Goal: Information Seeking & Learning: Learn about a topic

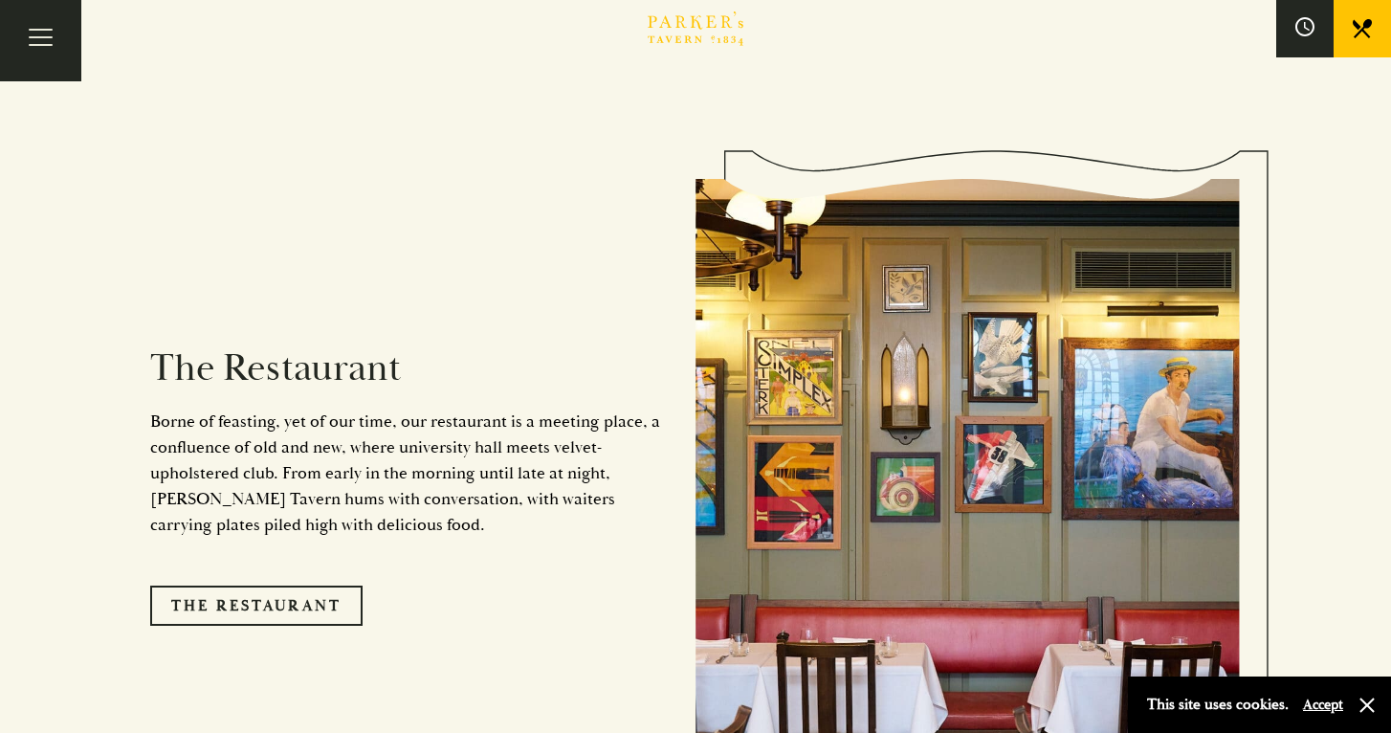
scroll to position [1640, 0]
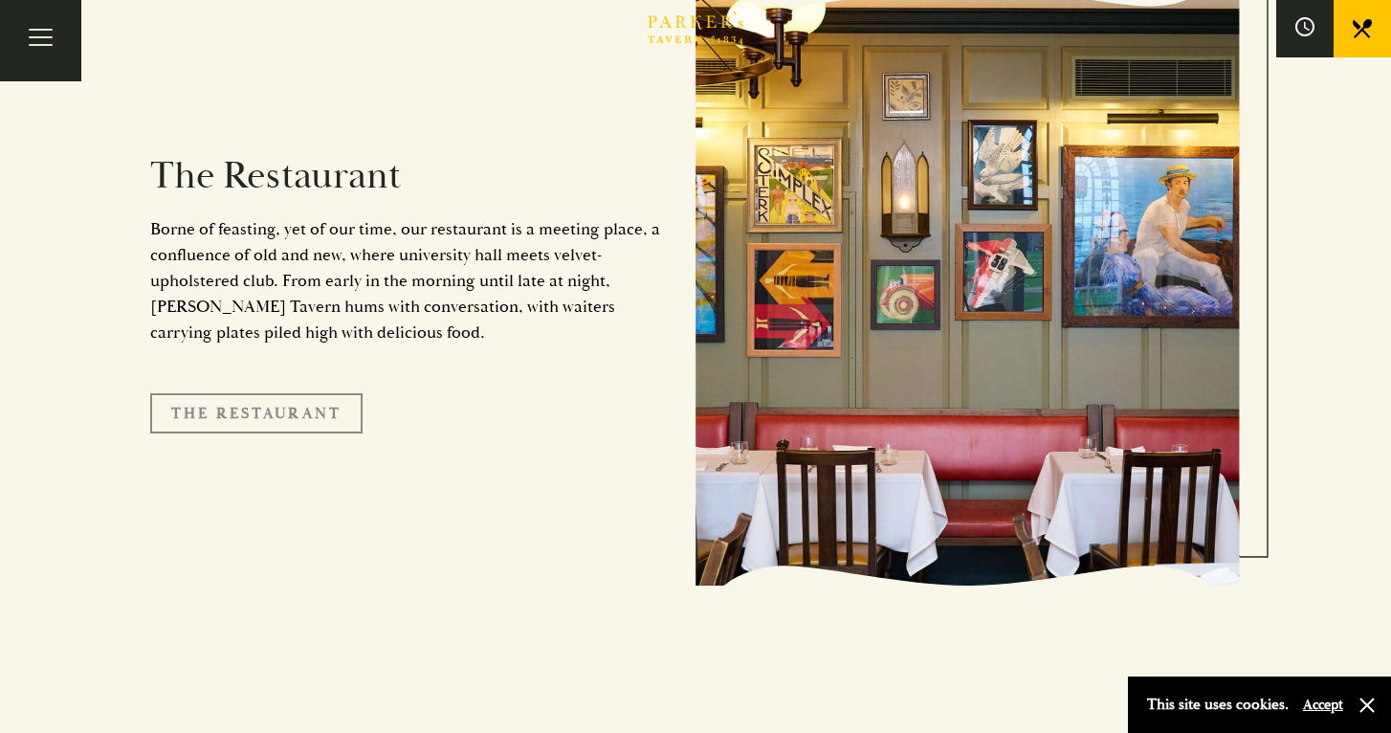
click at [270, 393] on link "The Restaurant" at bounding box center [256, 413] width 212 height 40
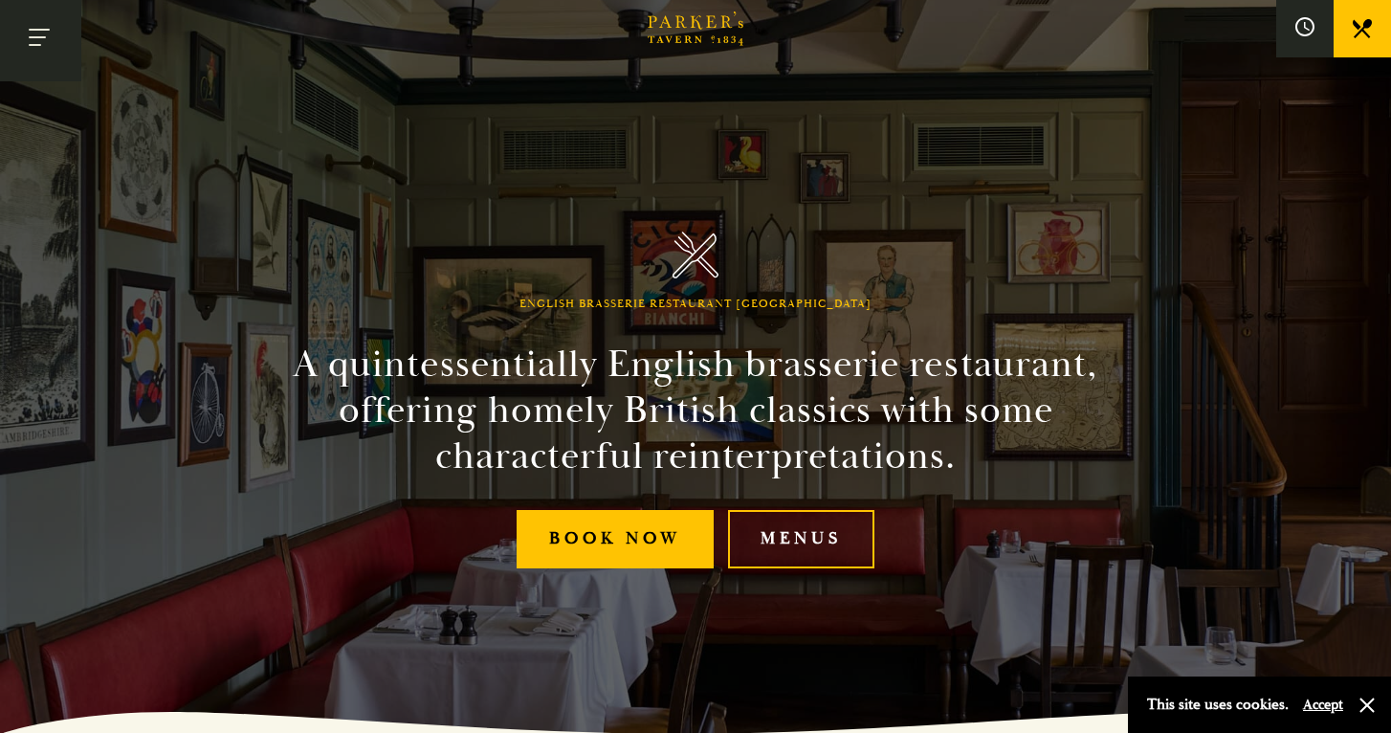
click at [45, 30] on button "Toggle navigation" at bounding box center [40, 40] width 81 height 81
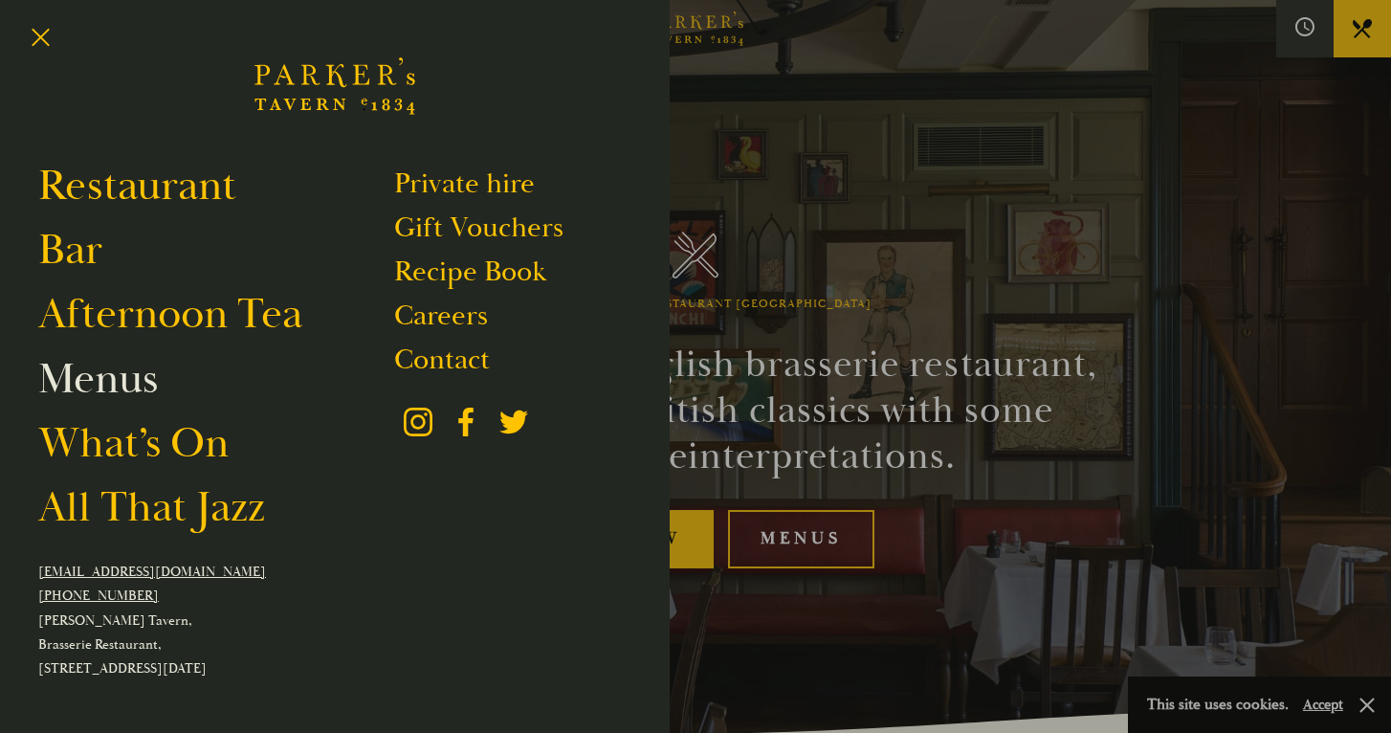
click at [107, 403] on link "Menus" at bounding box center [98, 379] width 120 height 54
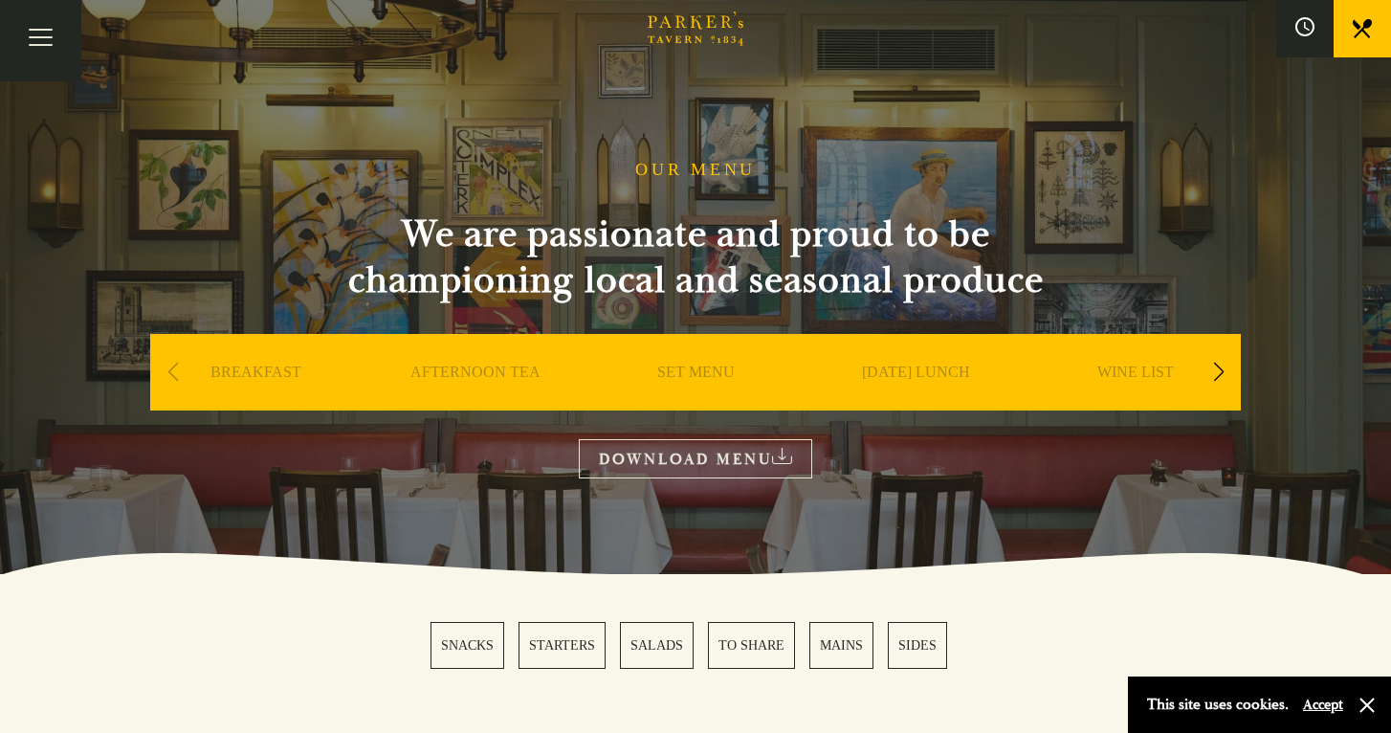
click at [946, 366] on link "SUNDAY LUNCH" at bounding box center [916, 401] width 108 height 77
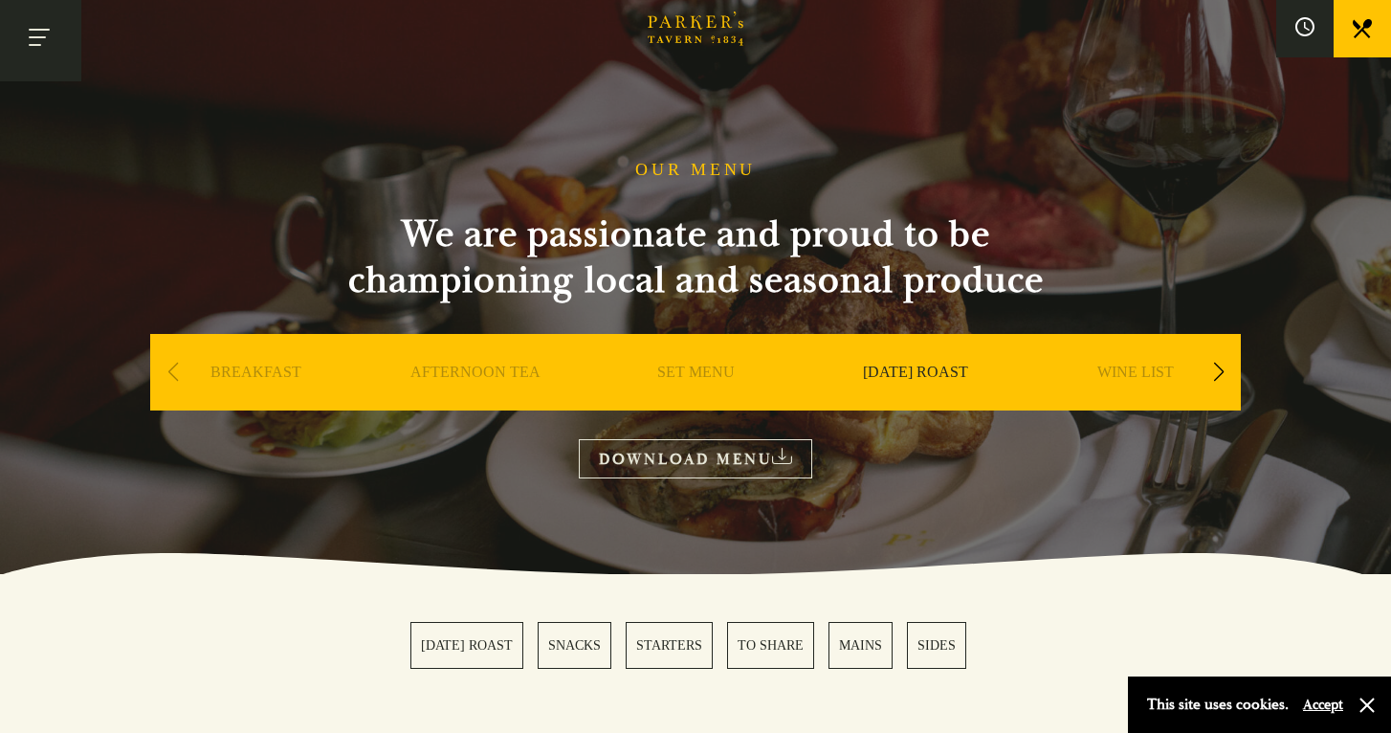
click at [30, 22] on button "Toggle navigation" at bounding box center [40, 40] width 81 height 81
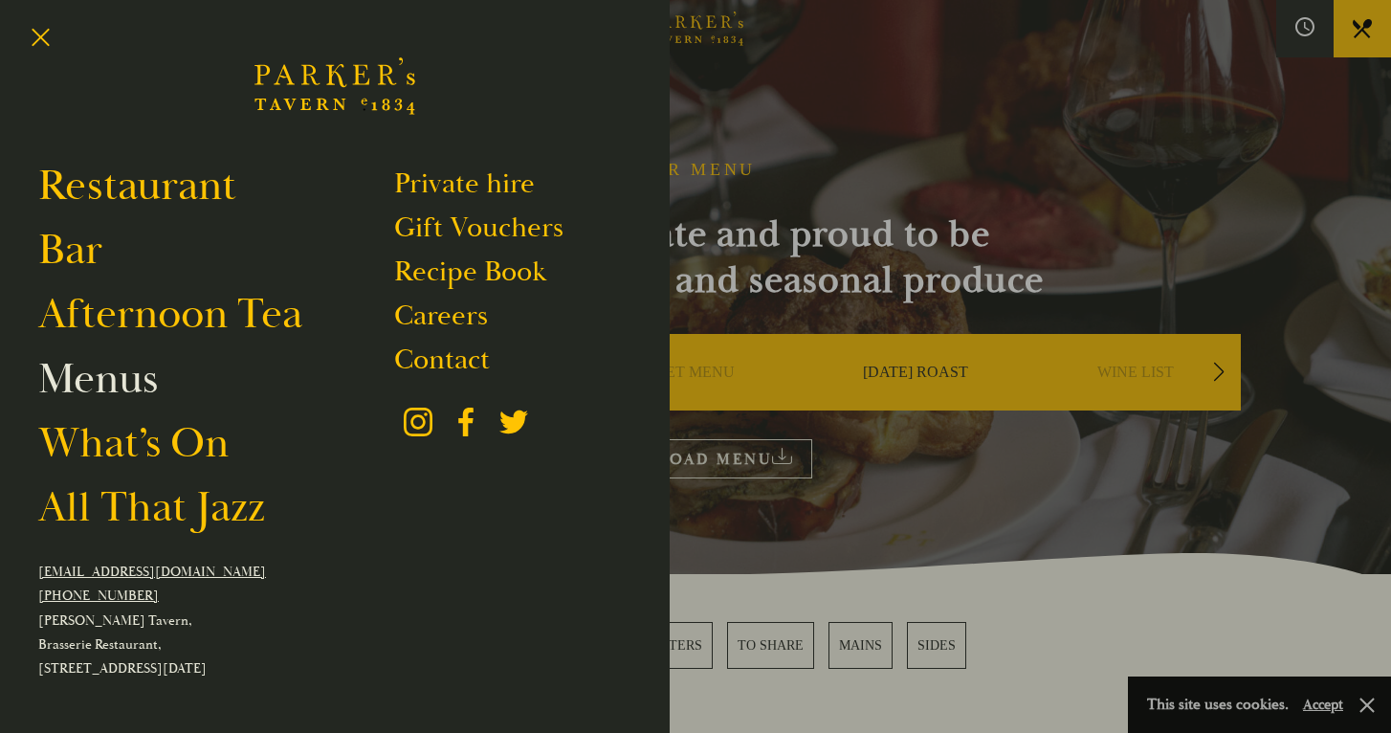
click at [123, 381] on link "Menus" at bounding box center [98, 379] width 120 height 54
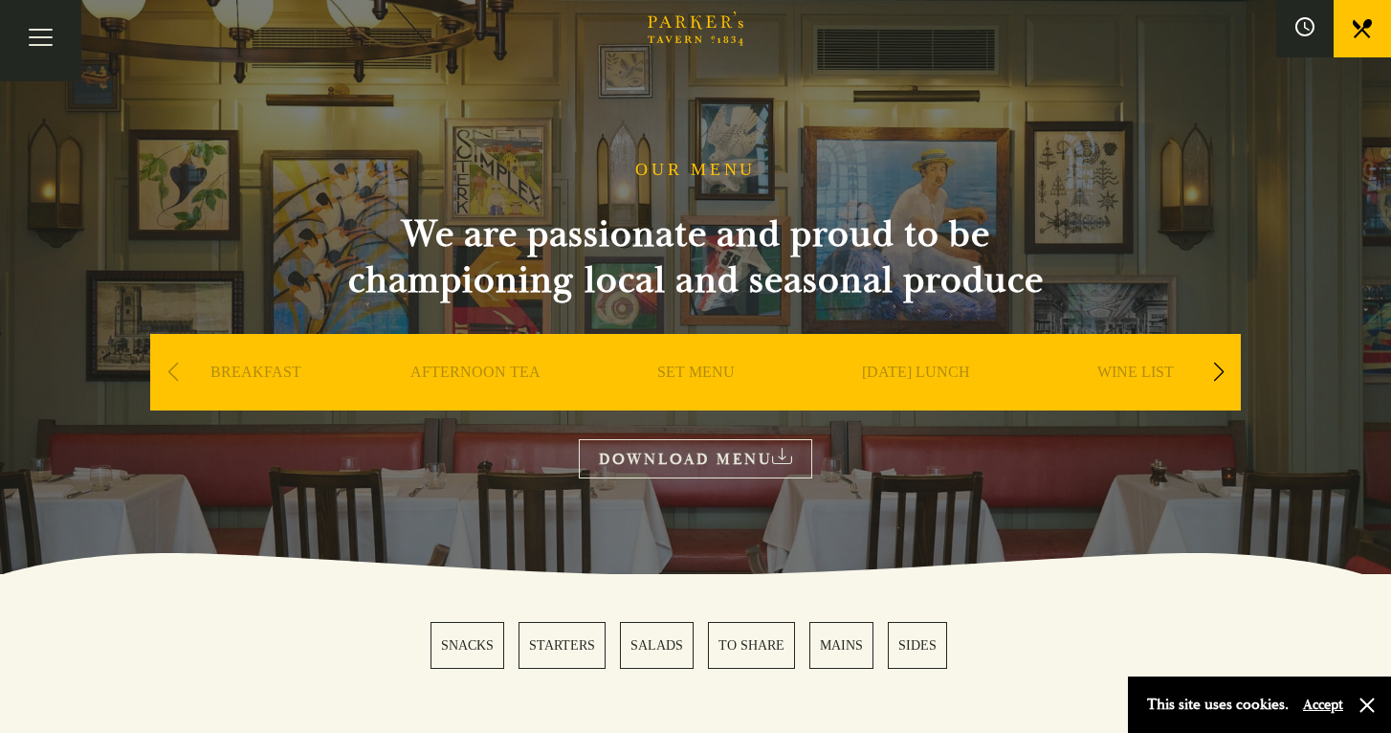
click at [1221, 377] on div "Next slide" at bounding box center [1218, 372] width 26 height 42
click at [1121, 374] on link "DESSERT" at bounding box center [1135, 401] width 67 height 77
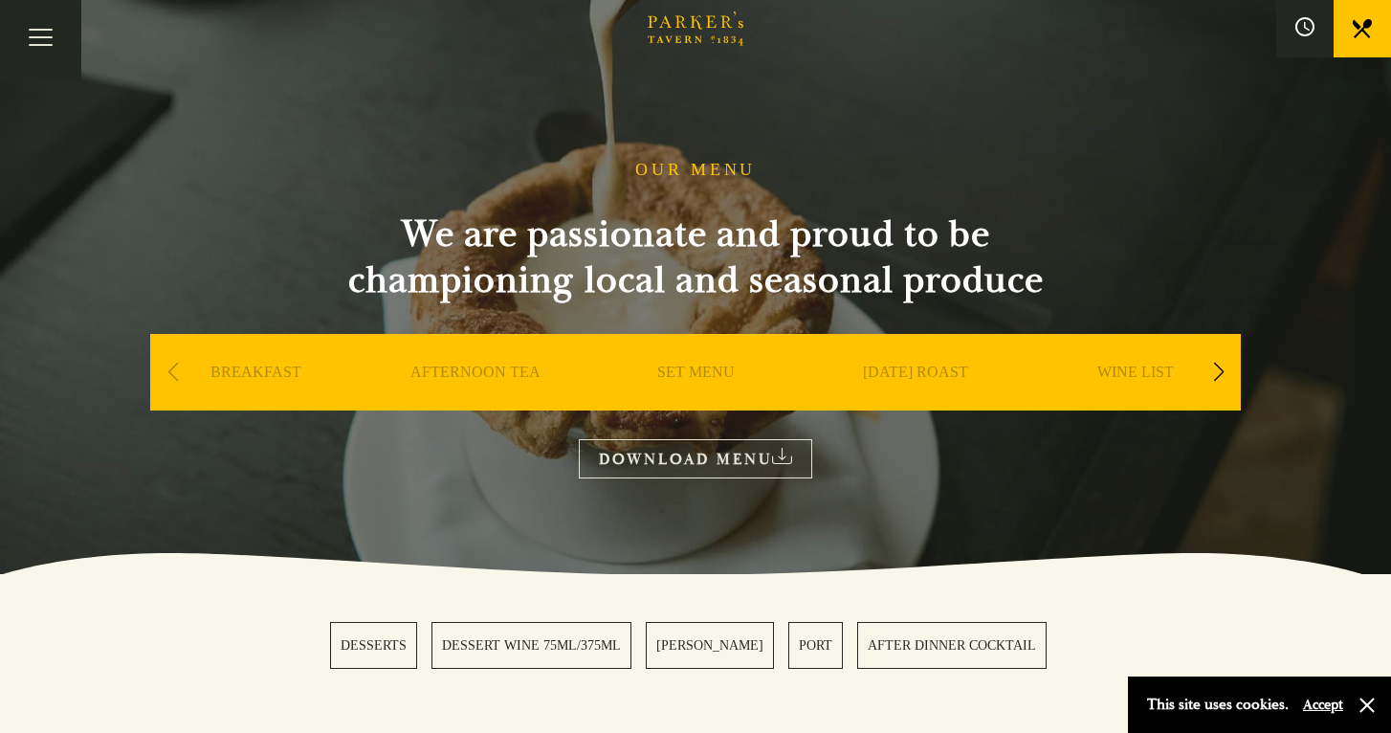
click at [678, 370] on link "SET MENU" at bounding box center [695, 401] width 77 height 77
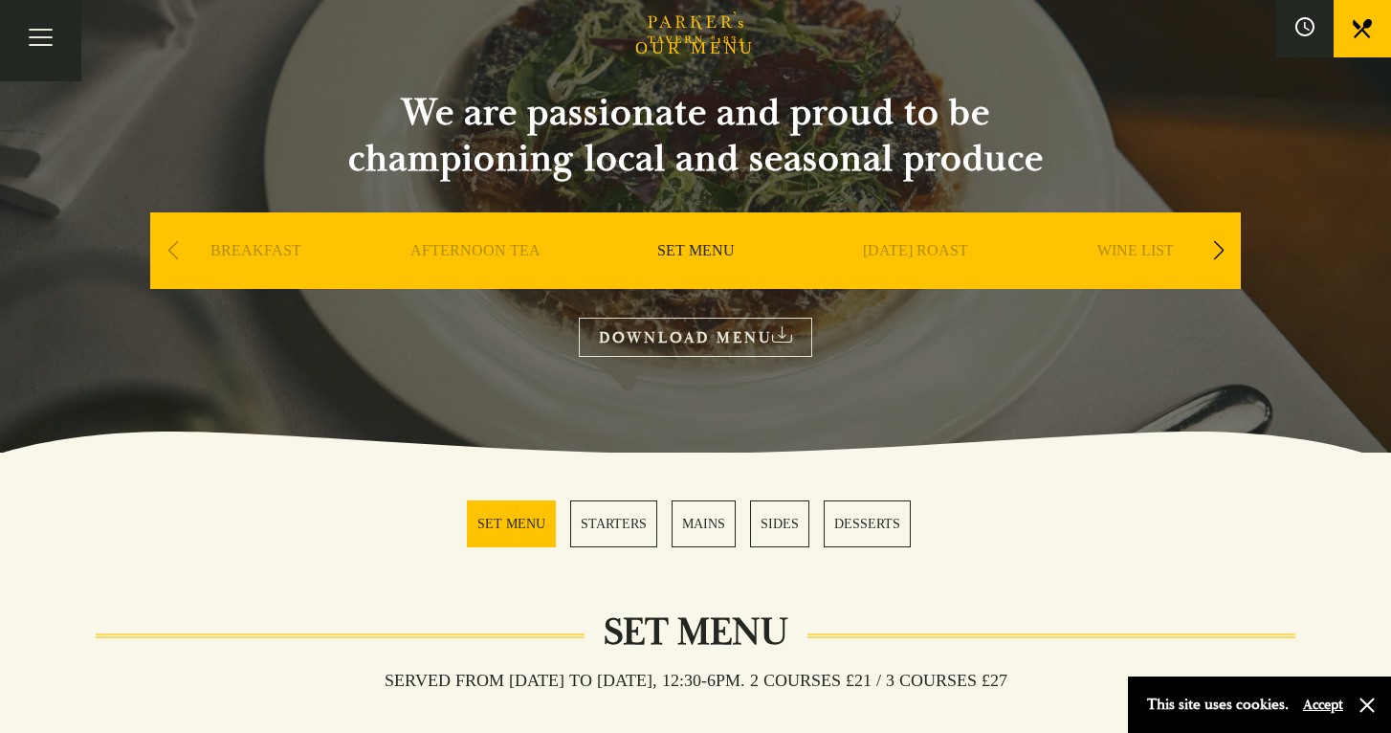
scroll to position [426, 0]
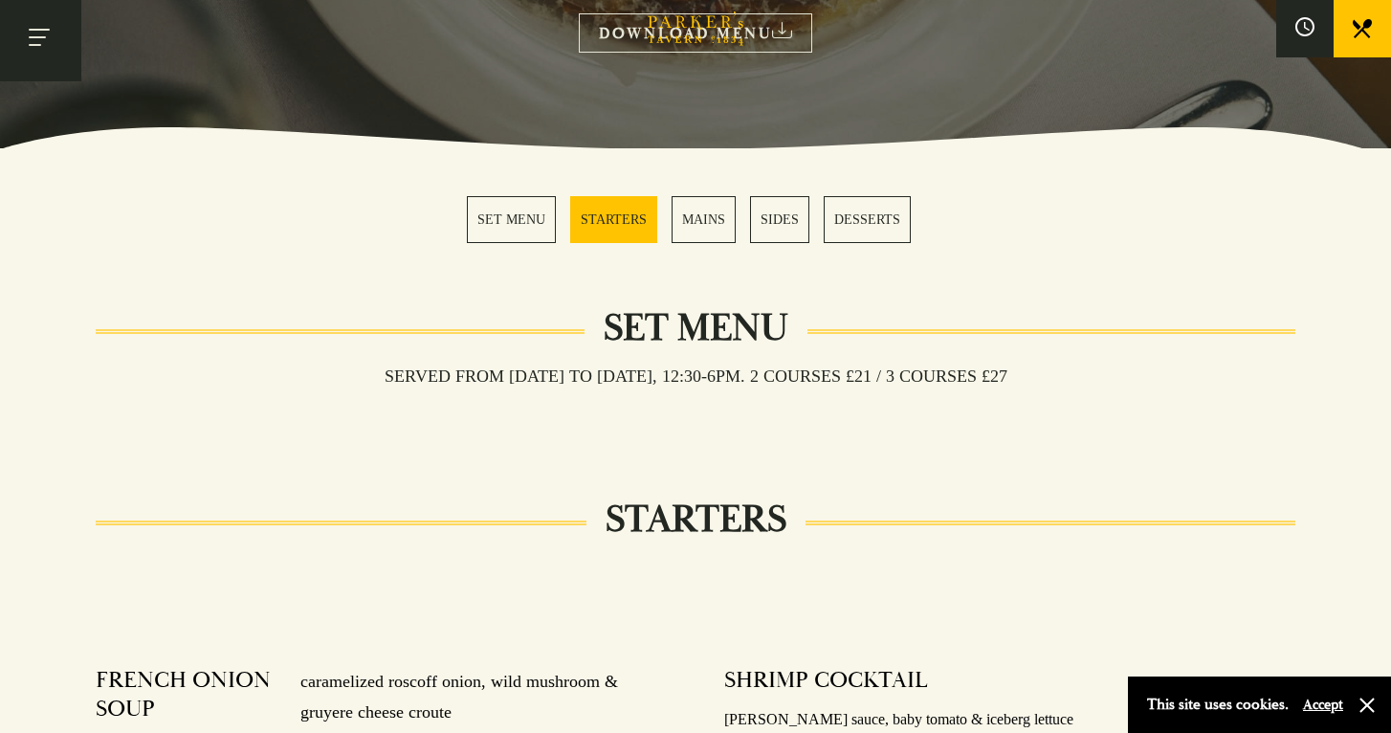
click at [50, 32] on button "Toggle navigation" at bounding box center [40, 40] width 81 height 81
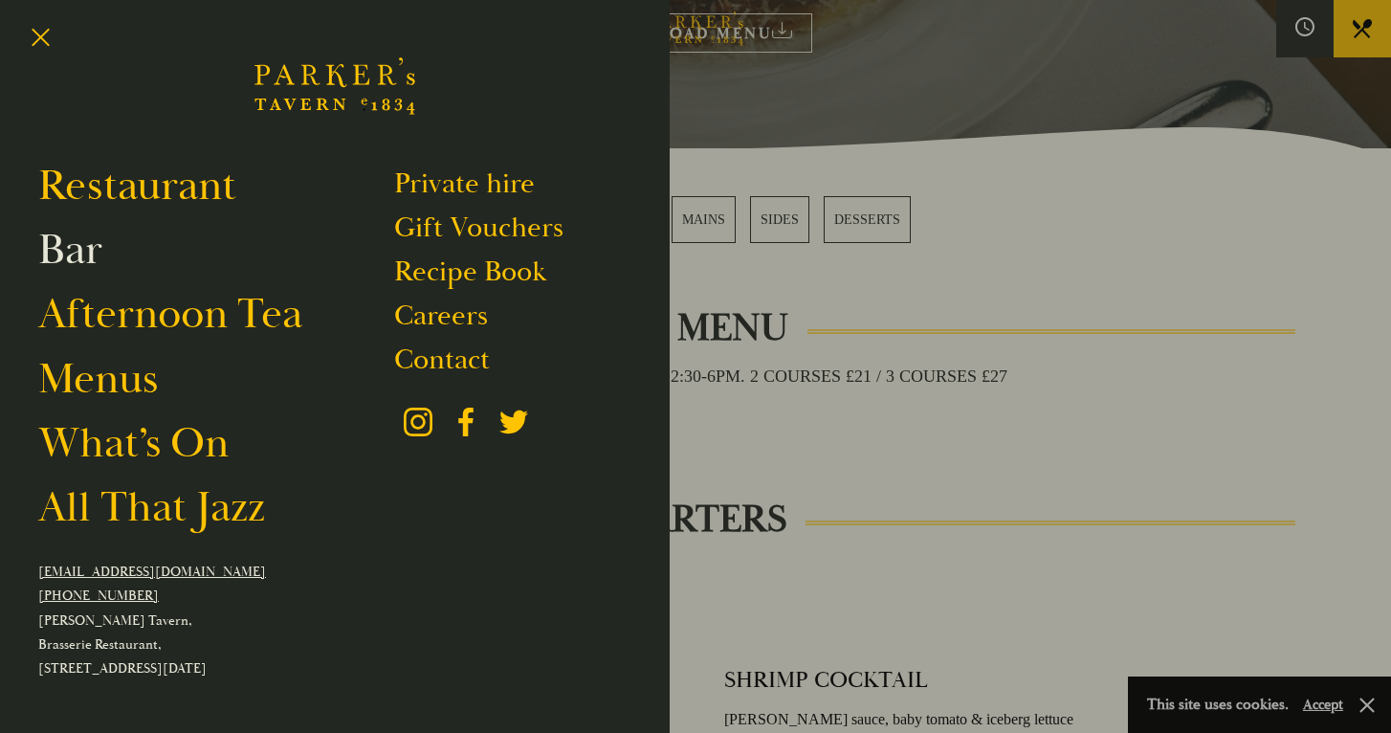
click at [66, 253] on link "Bar" at bounding box center [70, 250] width 64 height 54
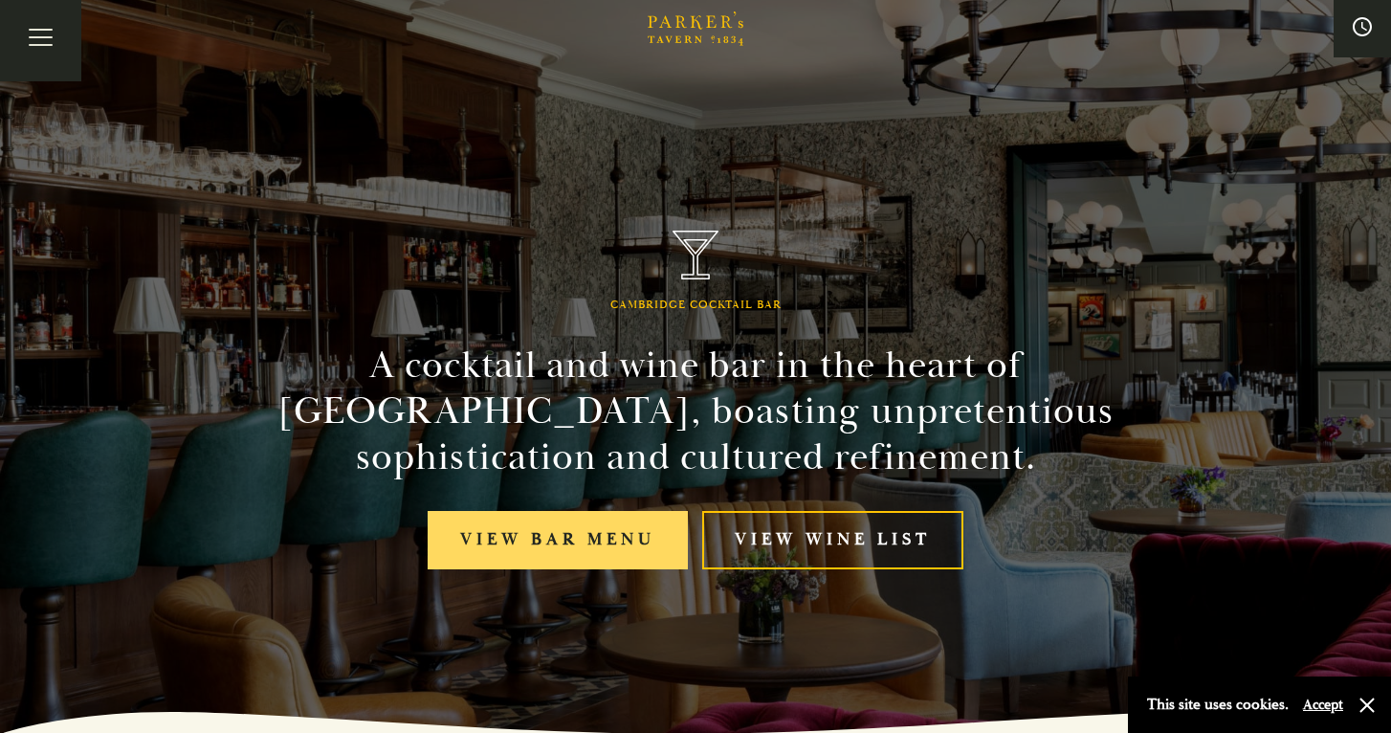
click at [485, 550] on link "View bar menu" at bounding box center [558, 540] width 260 height 58
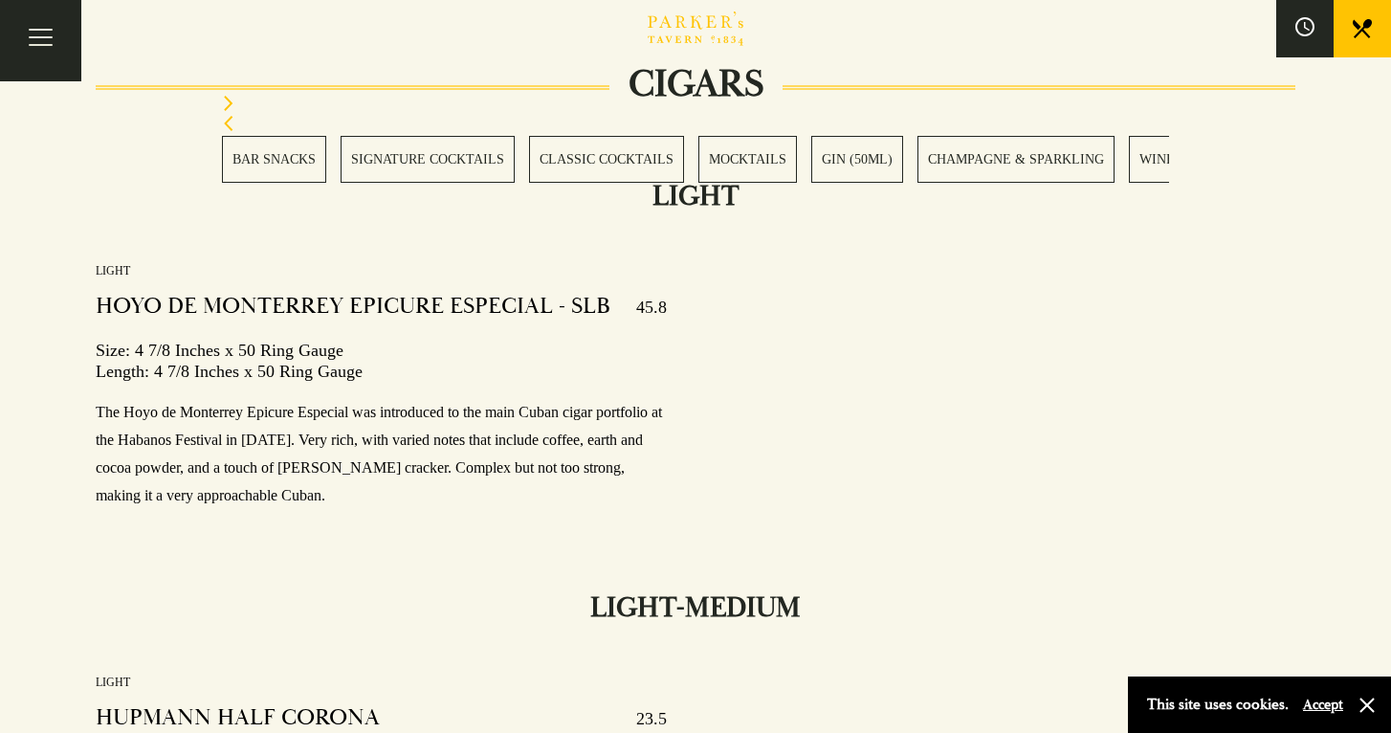
scroll to position [24728, 0]
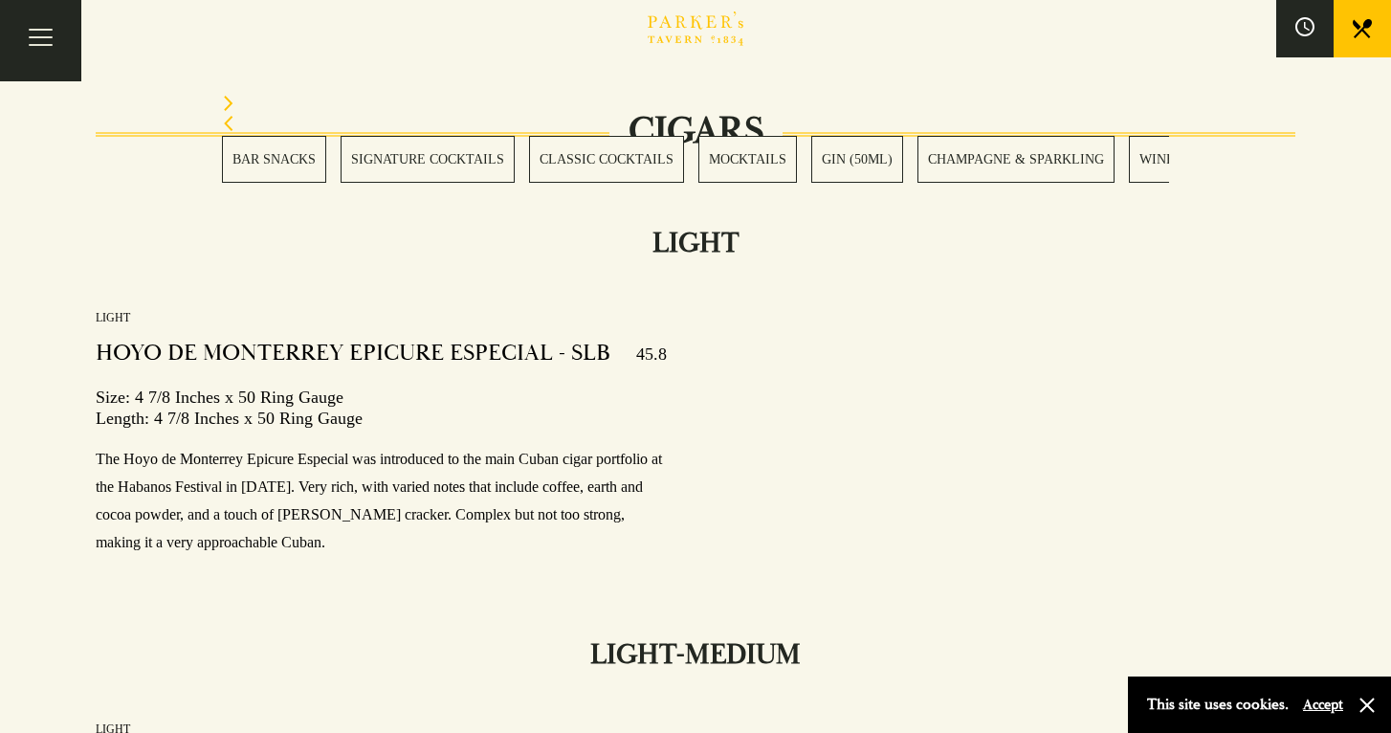
click at [1365, 26] on icon at bounding box center [1362, 28] width 19 height 19
